Goal: Navigation & Orientation: Go to known website

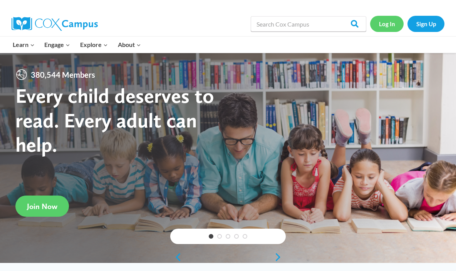
click at [390, 28] on link "Log In" at bounding box center [387, 24] width 34 height 16
click at [389, 29] on link "Log In" at bounding box center [387, 24] width 34 height 16
